Goal: Task Accomplishment & Management: Complete application form

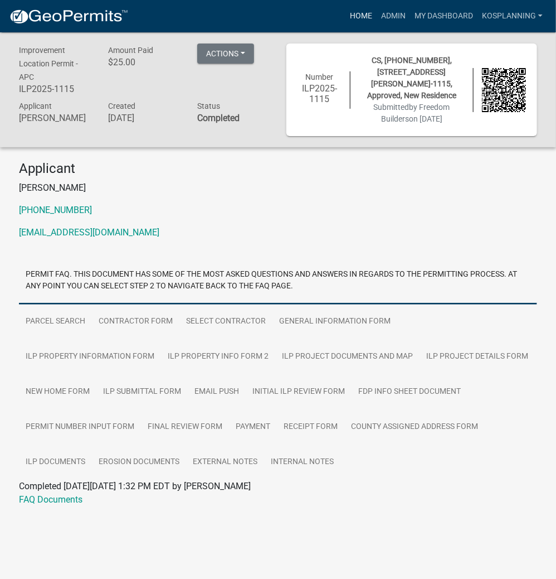
click at [357, 17] on link "Home" at bounding box center [361, 16] width 31 height 21
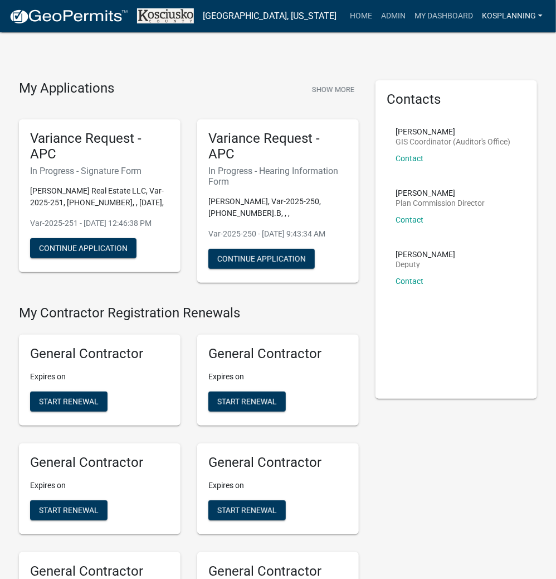
click at [499, 16] on link "kosplanning" at bounding box center [513, 16] width 70 height 21
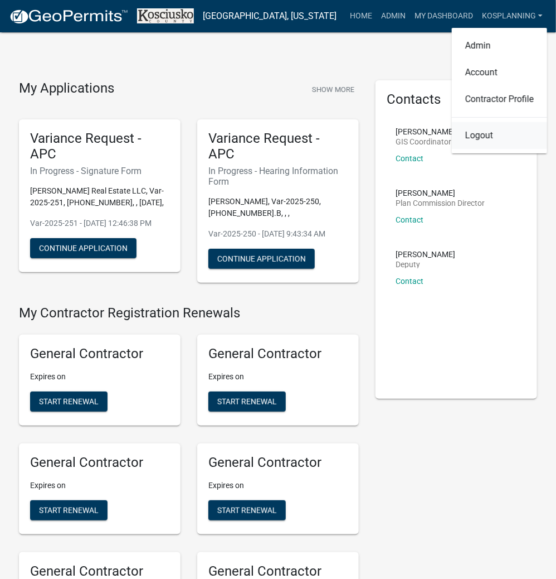
click at [481, 134] on link "Logout" at bounding box center [499, 135] width 95 height 27
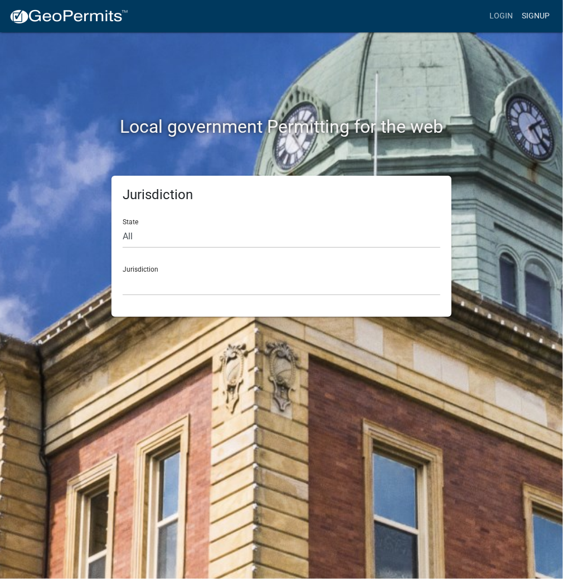
click at [538, 18] on link "Signup" at bounding box center [535, 16] width 37 height 21
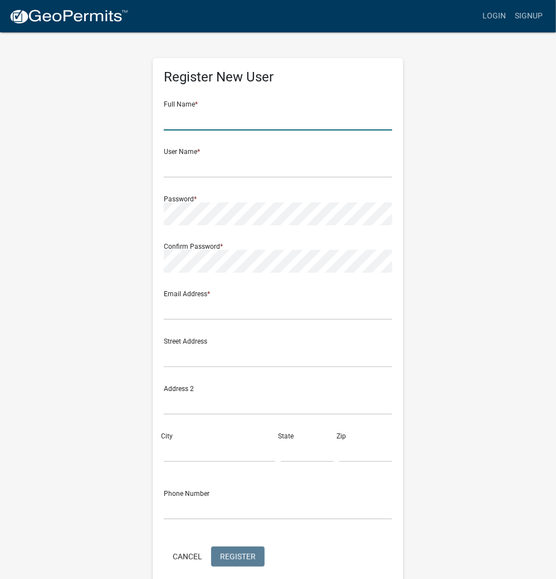
click at [207, 115] on input "text" at bounding box center [278, 119] width 229 height 23
type input "[PERSON_NAME]"
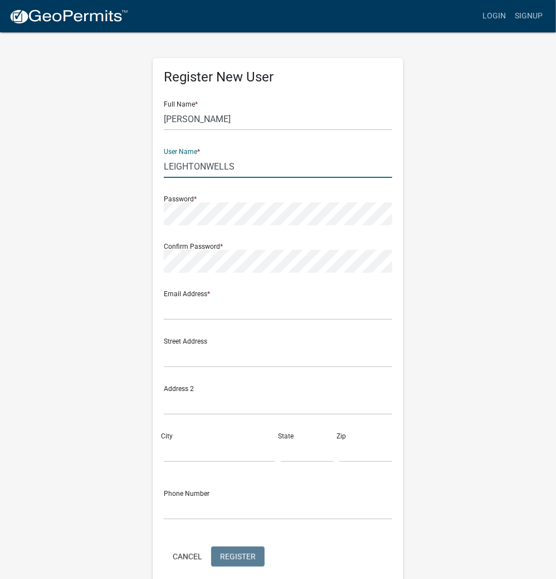
type input "LEIGHTONWELLS"
drag, startPoint x: 249, startPoint y: 168, endPoint x: 129, endPoint y: 167, distance: 119.8
click at [129, 167] on div "Register New User Full Name * [PERSON_NAME] User Name * LEIGHTONWELLS Password …" at bounding box center [278, 329] width 535 height 596
click at [186, 306] on input "text" at bounding box center [278, 308] width 229 height 23
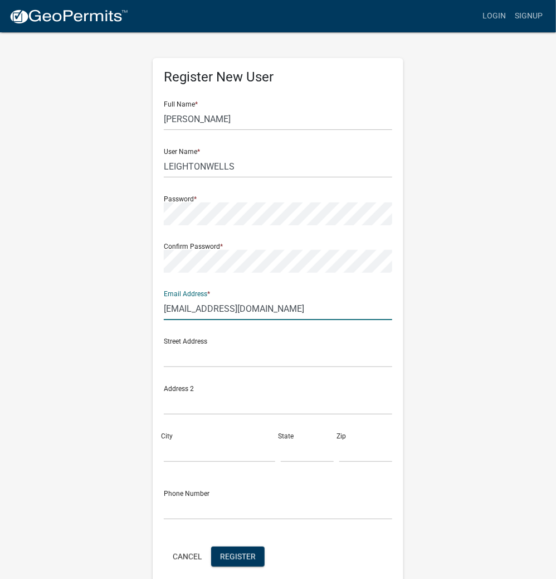
type input "[EMAIL_ADDRESS][DOMAIN_NAME]"
click at [445, 429] on div "Register New User Full Name * [PERSON_NAME] User Name * LEIGHTONWELLS Password …" at bounding box center [278, 329] width 535 height 596
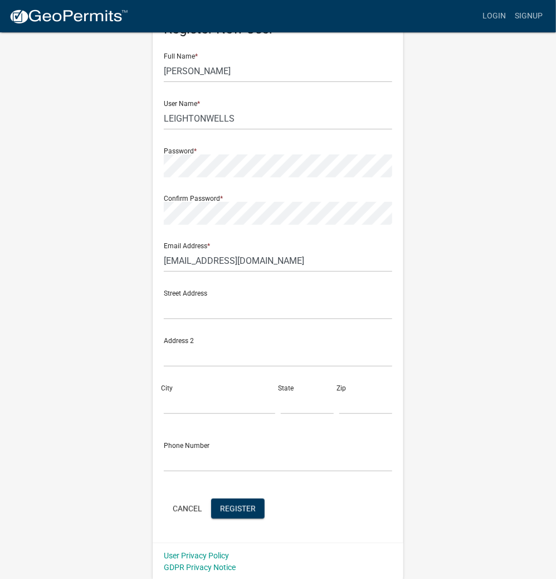
scroll to position [49, 0]
click at [241, 513] on button "Register" at bounding box center [238, 507] width 54 height 20
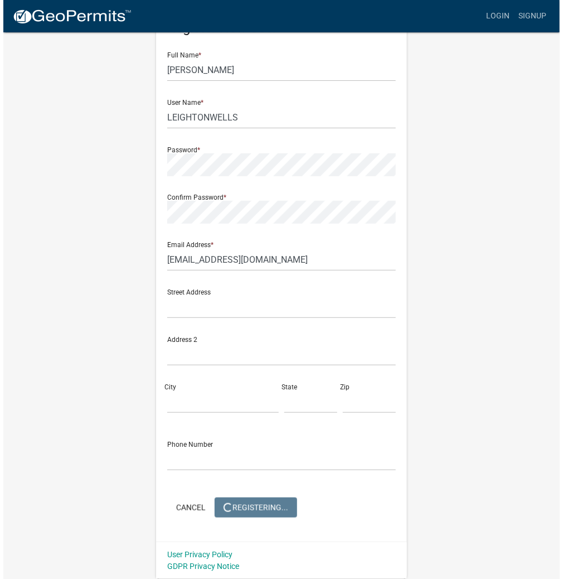
scroll to position [0, 0]
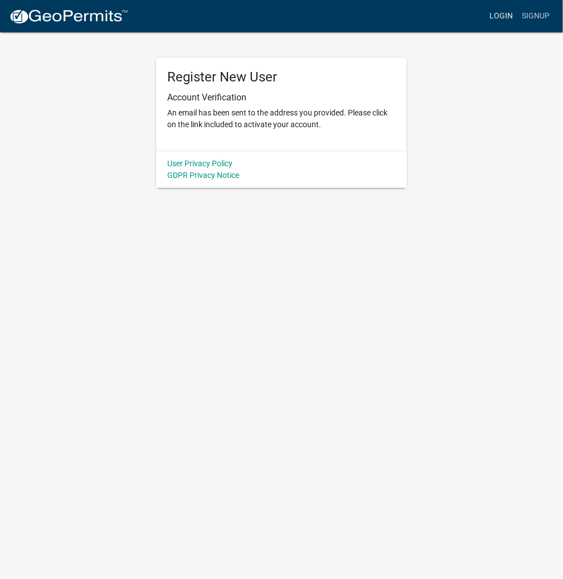
click at [508, 18] on link "Login" at bounding box center [501, 16] width 32 height 21
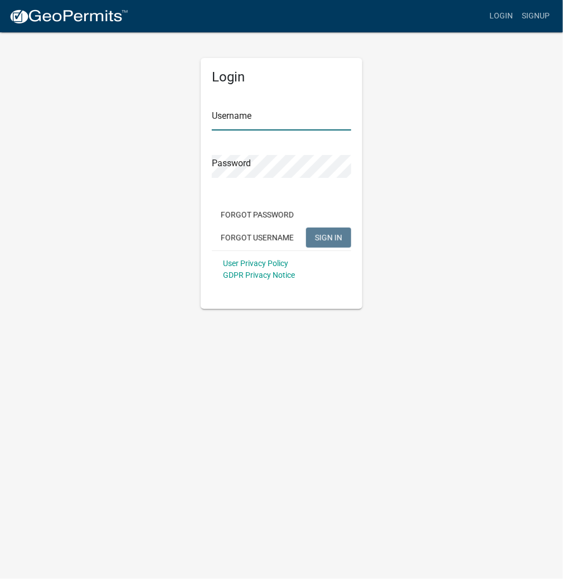
click at [241, 115] on input "Username" at bounding box center [281, 119] width 139 height 23
paste input "LEIGHTONWELLS"
type input "LEIGHTONWELLS"
click at [306, 227] on button "SIGN IN" at bounding box center [328, 237] width 45 height 20
click at [325, 234] on div "Forgot Password Forgot Username SIGN IN" at bounding box center [281, 228] width 139 height 46
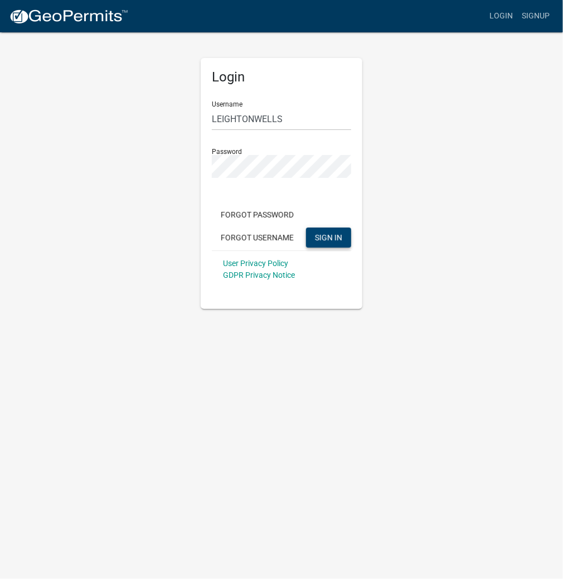
click at [325, 236] on span "SIGN IN" at bounding box center [328, 236] width 27 height 9
